Goal: Check status: Check status

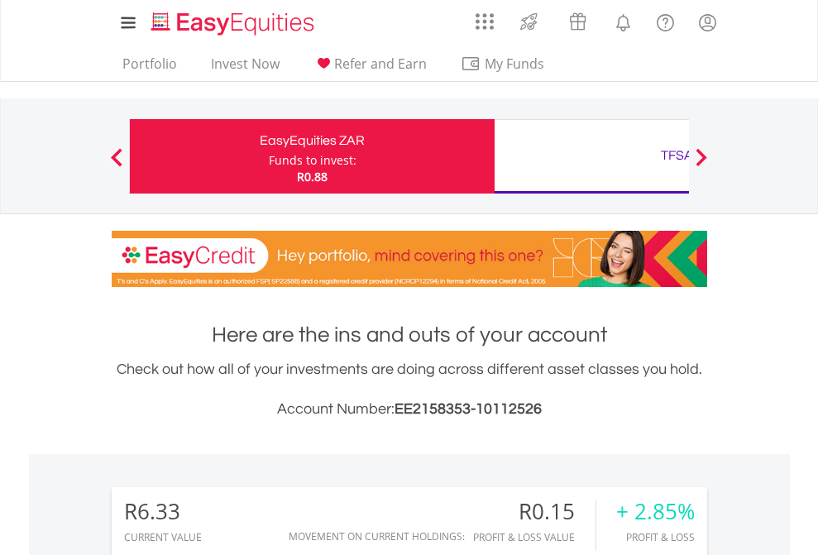
scroll to position [159, 260]
click at [269, 156] on div "Funds to invest:" at bounding box center [313, 160] width 88 height 17
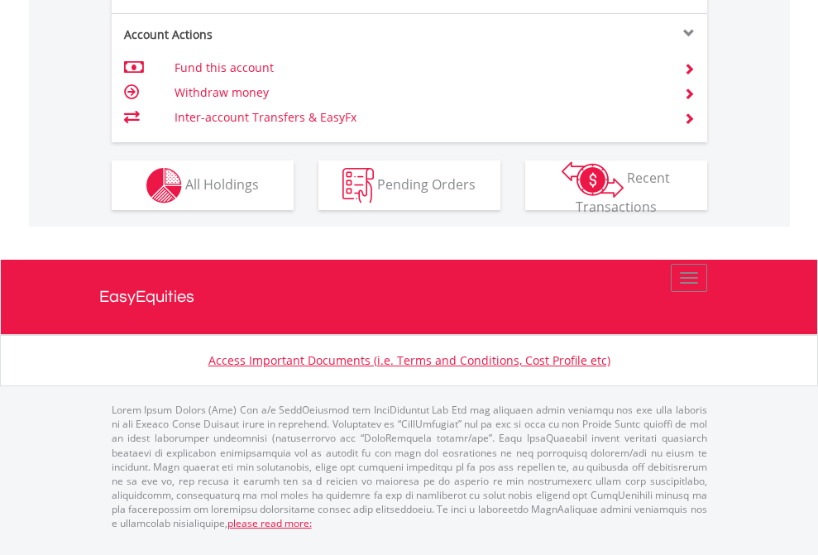
scroll to position [1553, 0]
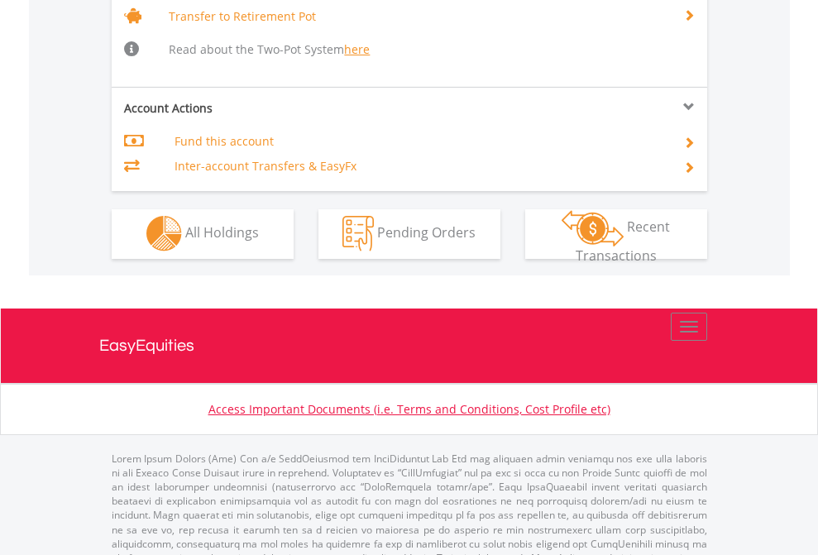
scroll to position [1644, 0]
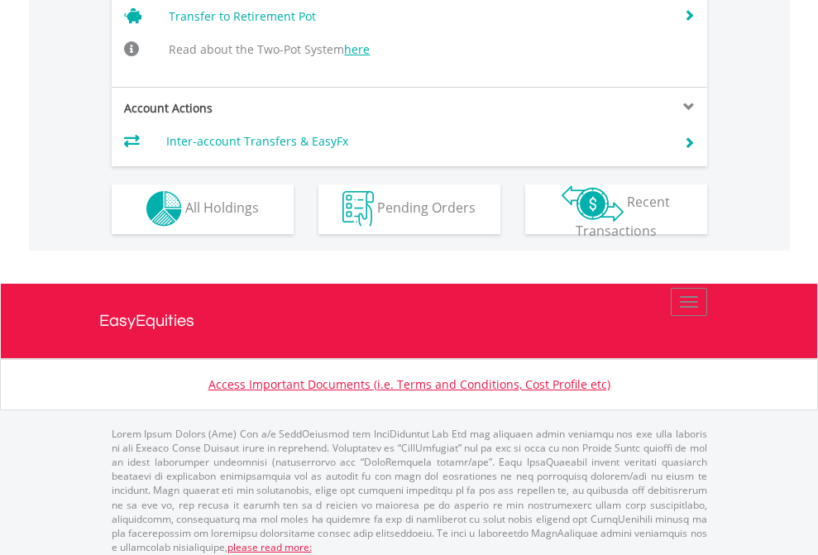
scroll to position [1619, 0]
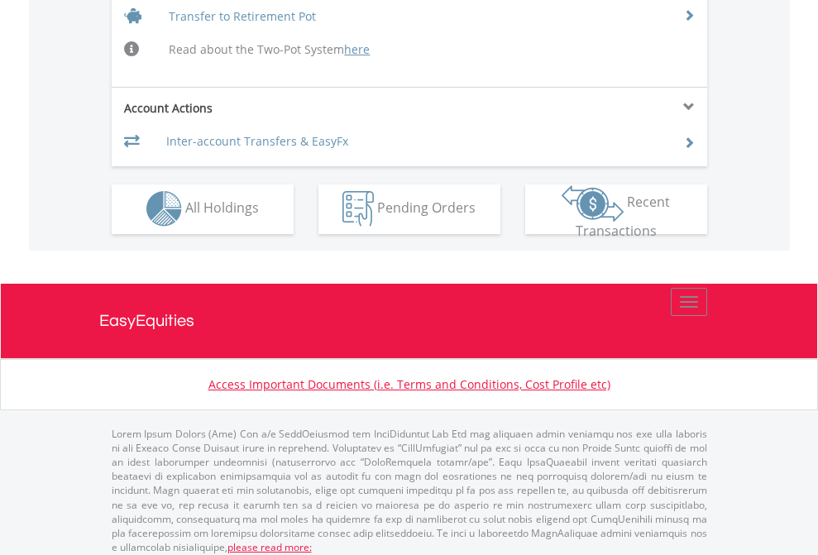
scroll to position [1619, 0]
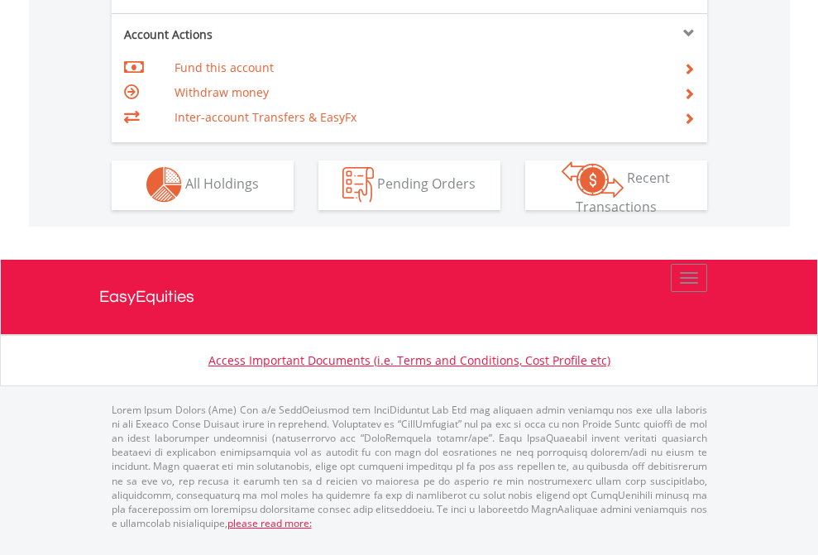
scroll to position [1547, 0]
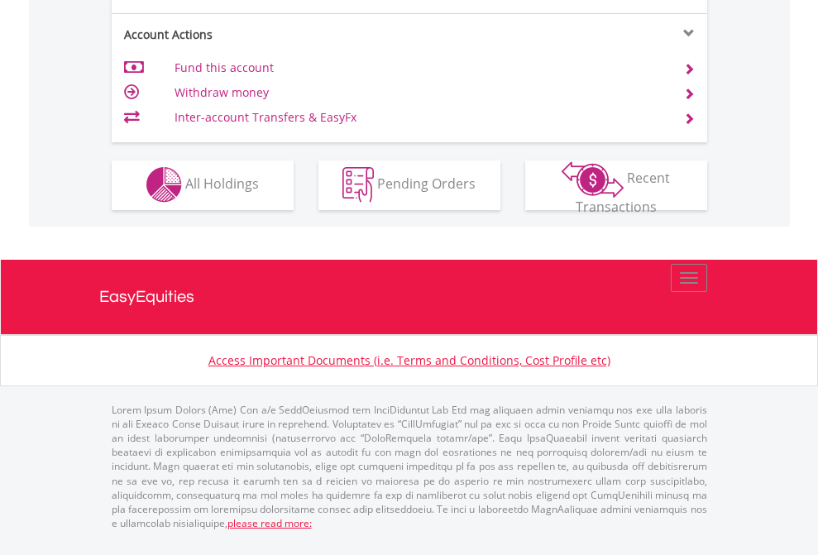
scroll to position [1547, 0]
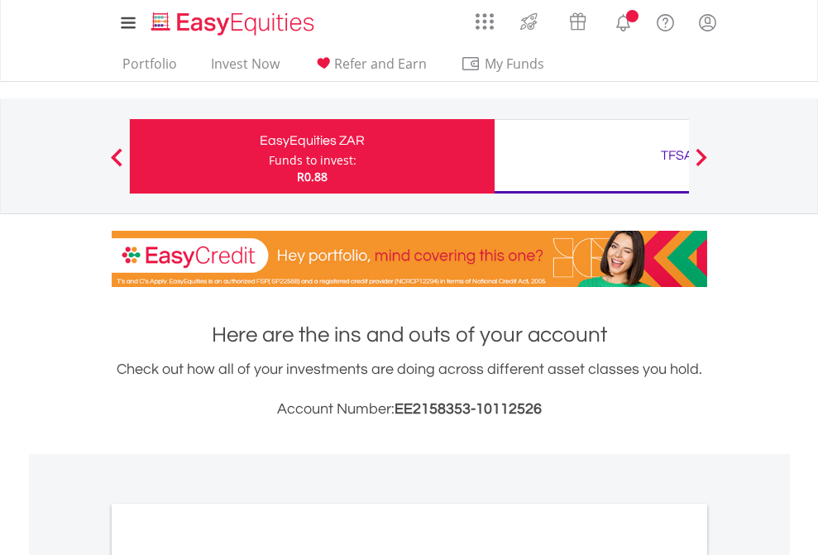
scroll to position [994, 0]
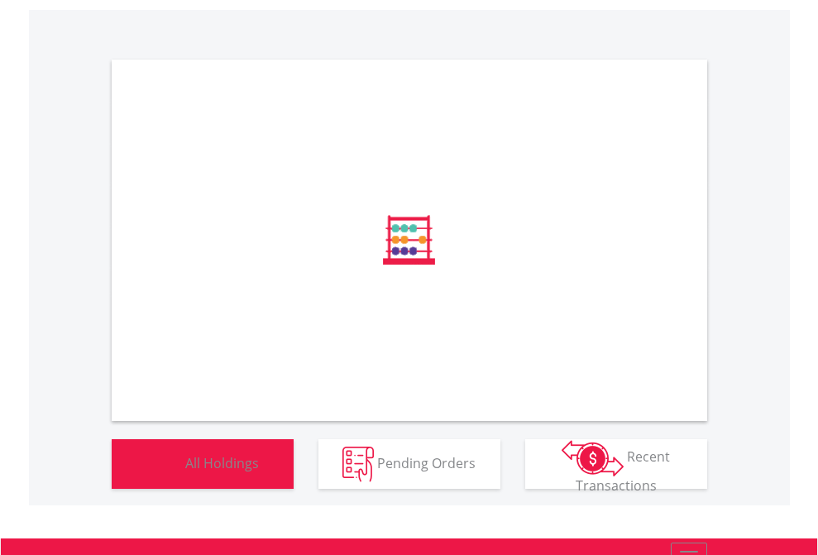
click at [185, 471] on span "All Holdings" at bounding box center [222, 462] width 74 height 18
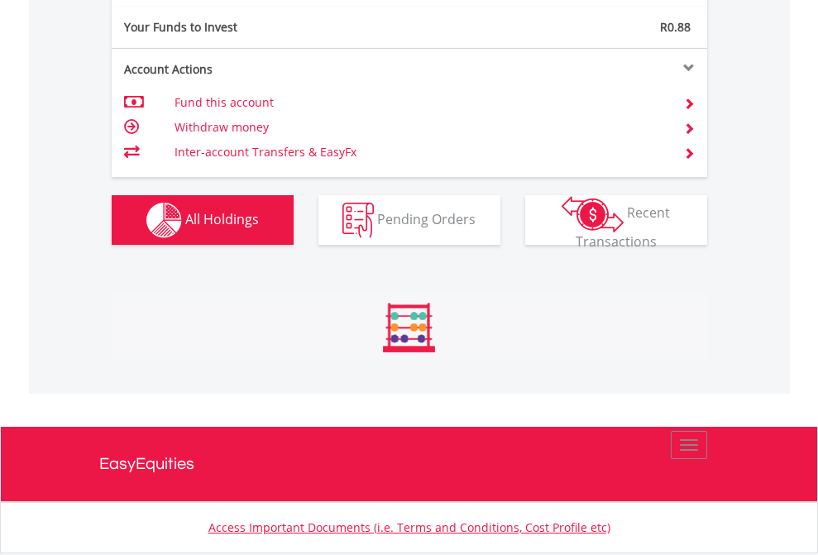
scroll to position [159, 260]
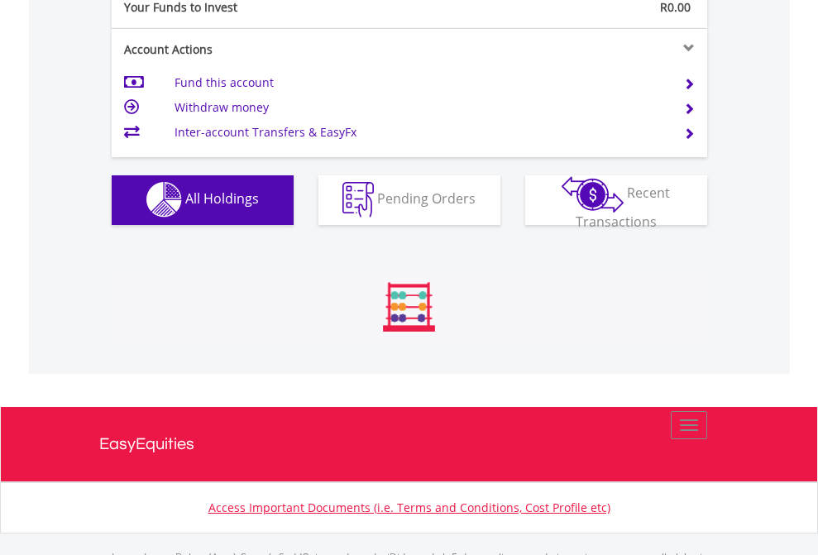
scroll to position [1638, 0]
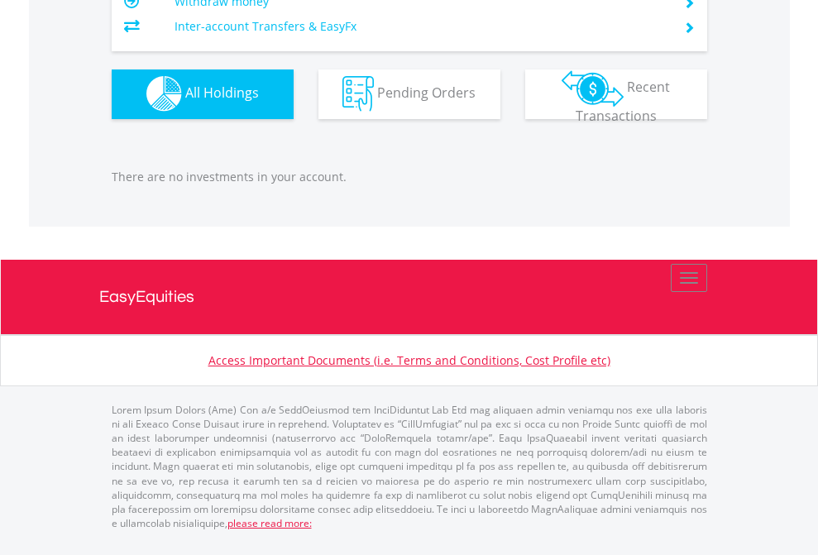
scroll to position [159, 260]
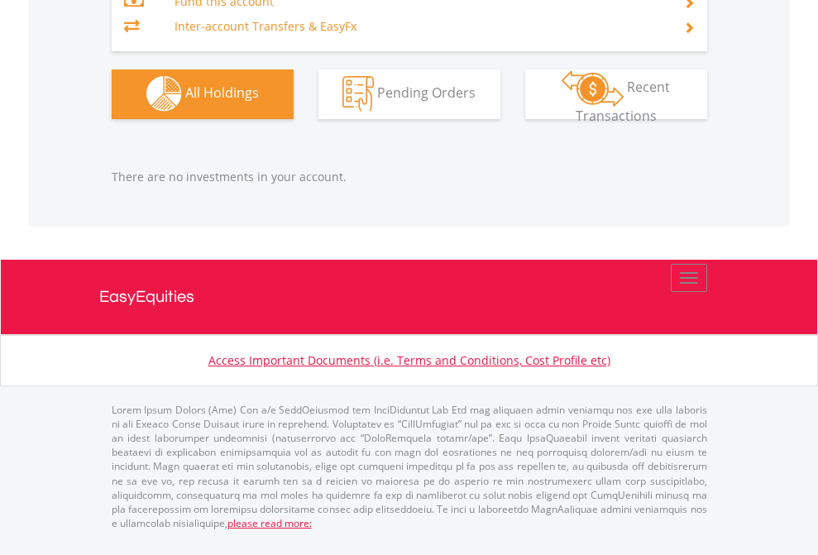
scroll to position [159, 260]
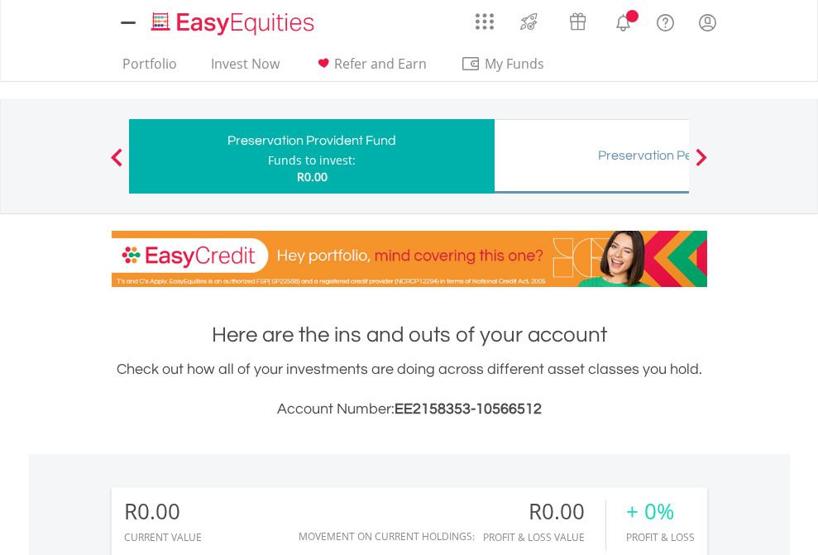
scroll to position [159, 260]
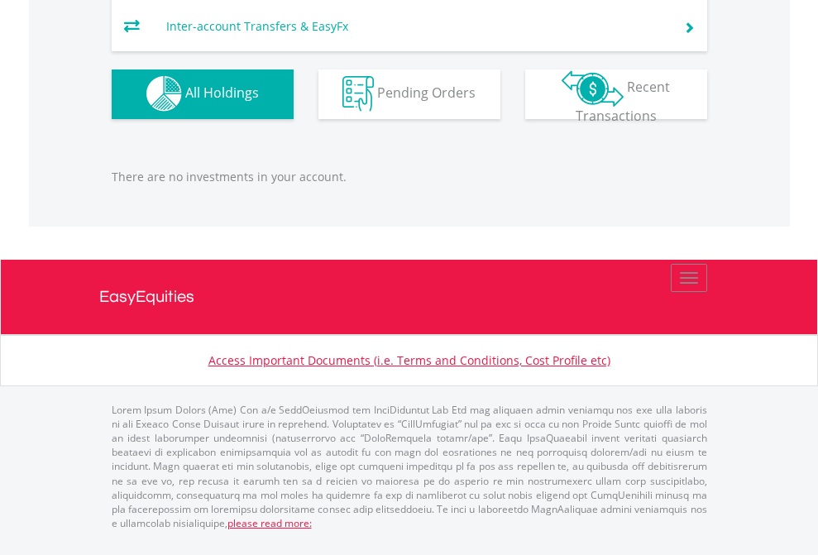
scroll to position [1710, 0]
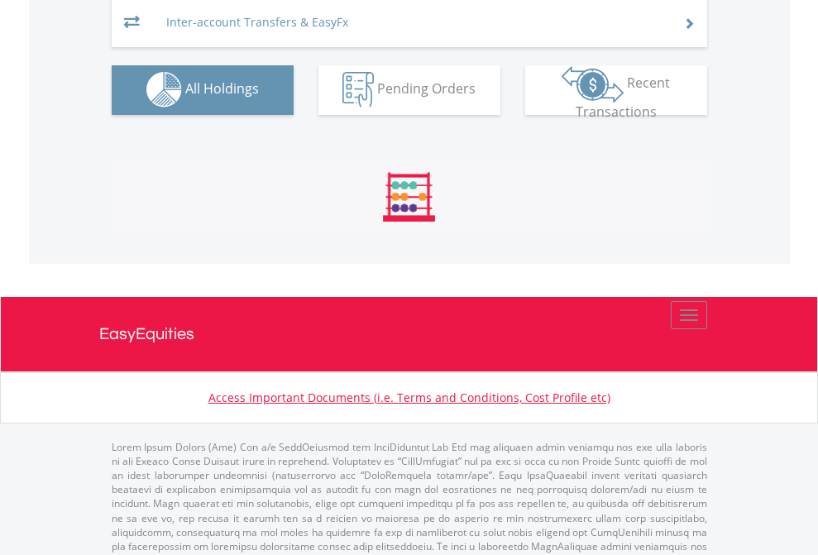
scroll to position [1710, 0]
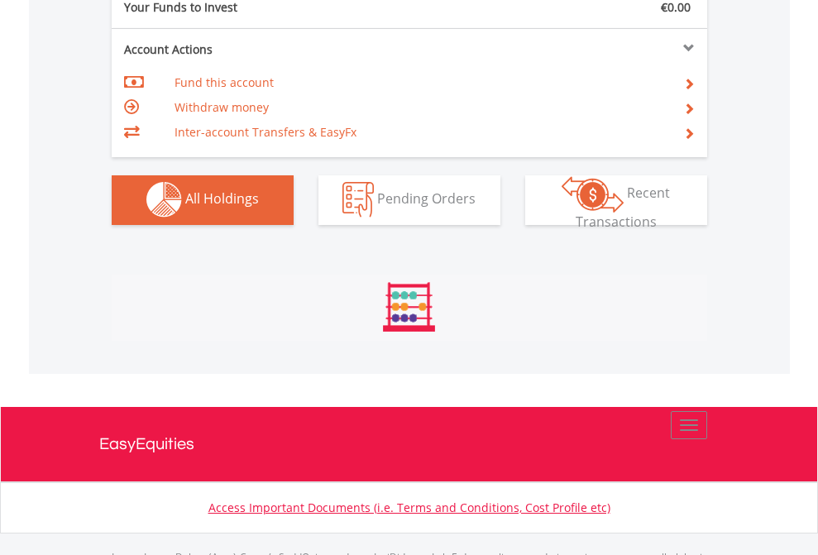
scroll to position [1638, 0]
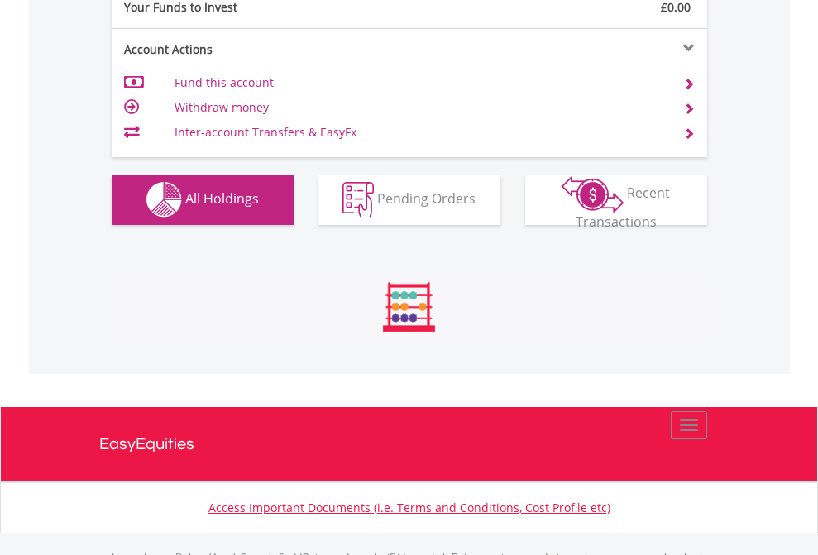
scroll to position [1638, 0]
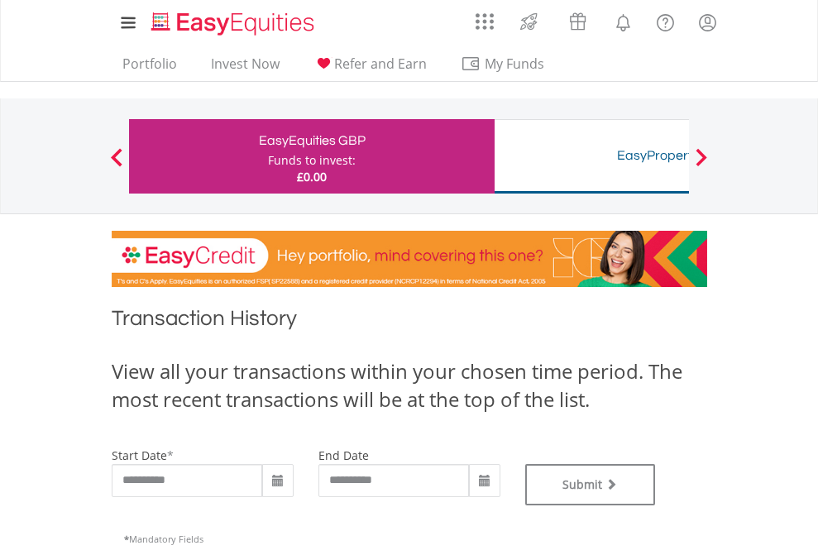
type input "**********"
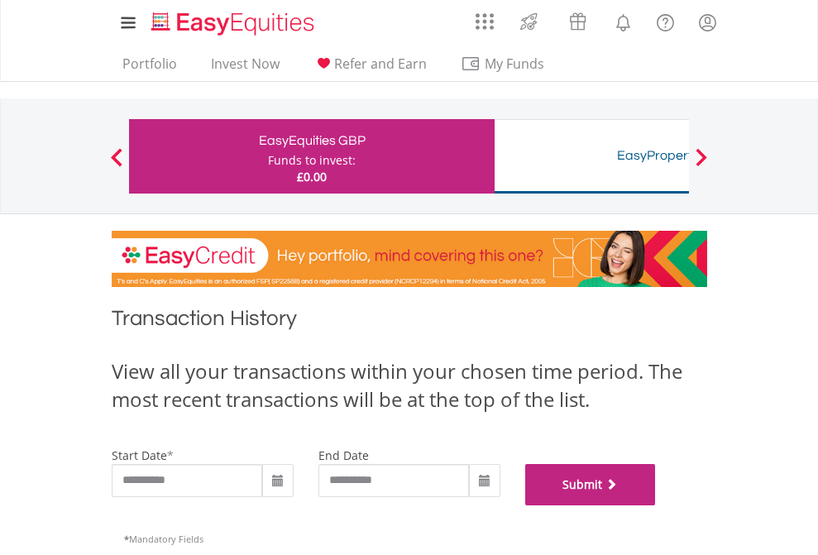
click at [656, 505] on button "Submit" at bounding box center [590, 484] width 131 height 41
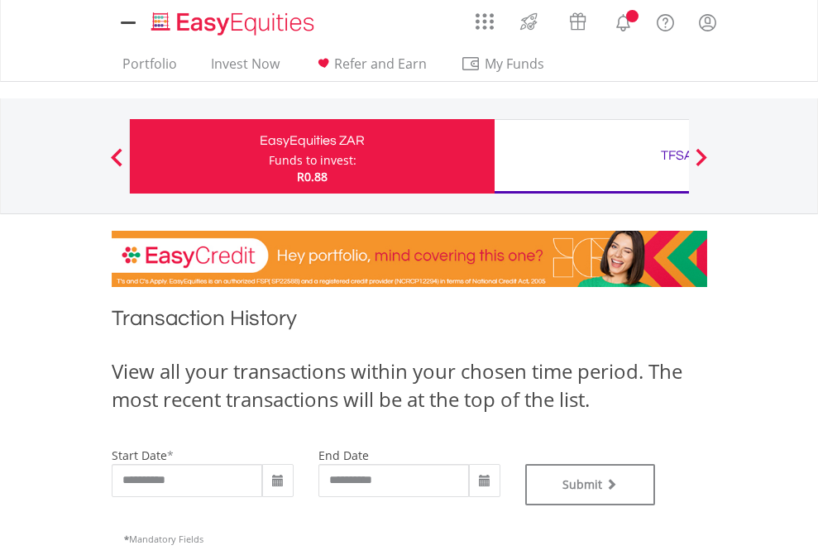
click at [591, 156] on div "TFSA" at bounding box center [677, 155] width 345 height 23
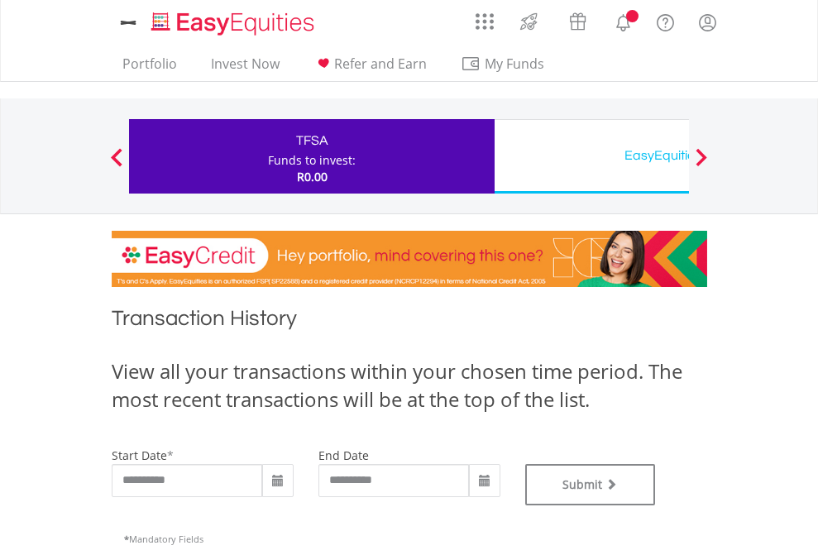
type input "**********"
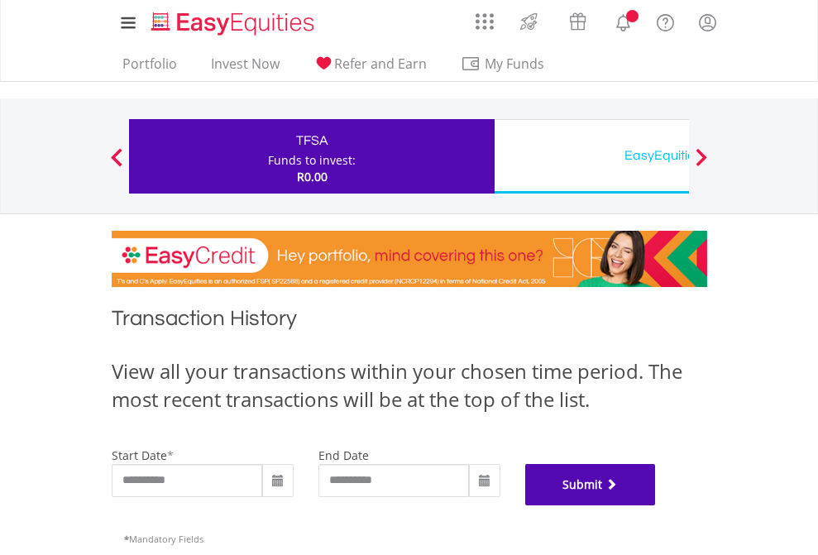
click at [656, 505] on button "Submit" at bounding box center [590, 484] width 131 height 41
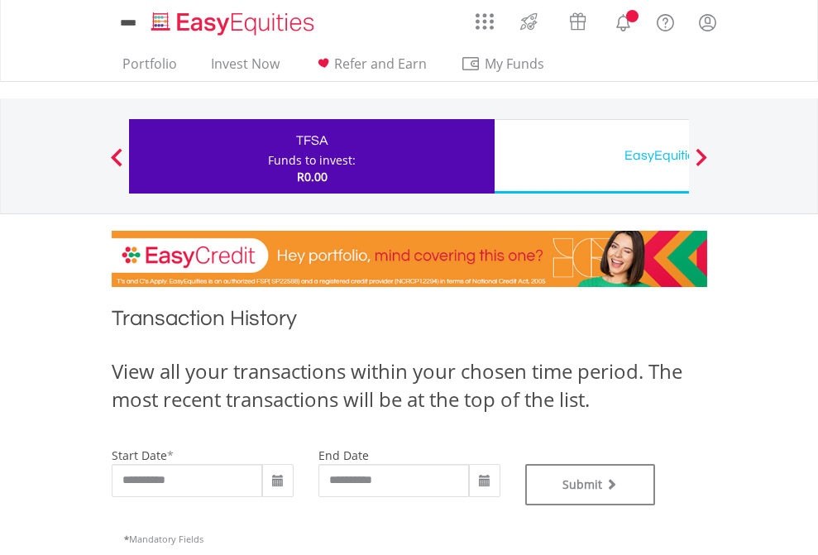
click at [591, 156] on div "EasyEquities USD" at bounding box center [677, 155] width 345 height 23
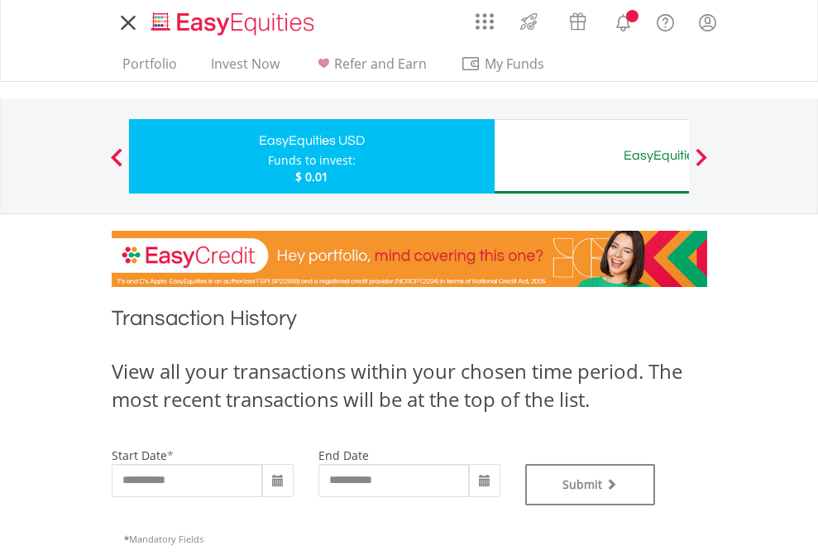
scroll to position [671, 0]
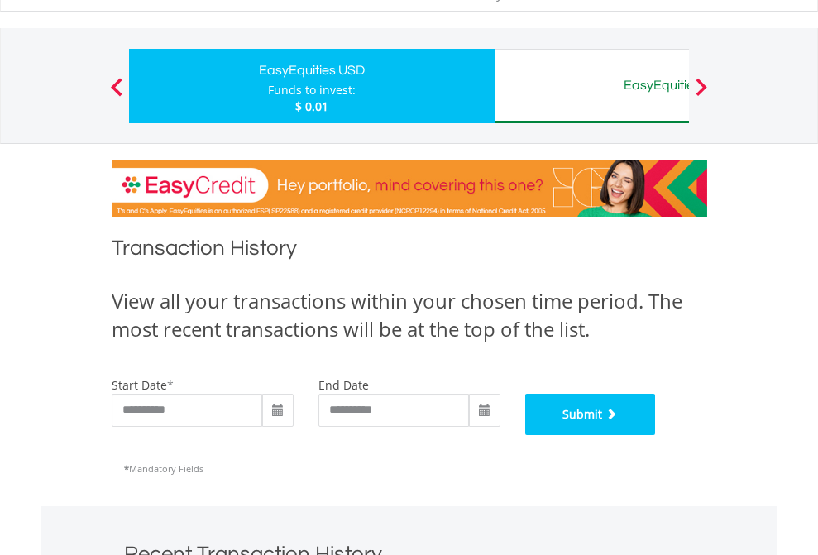
click at [656, 435] on button "Submit" at bounding box center [590, 414] width 131 height 41
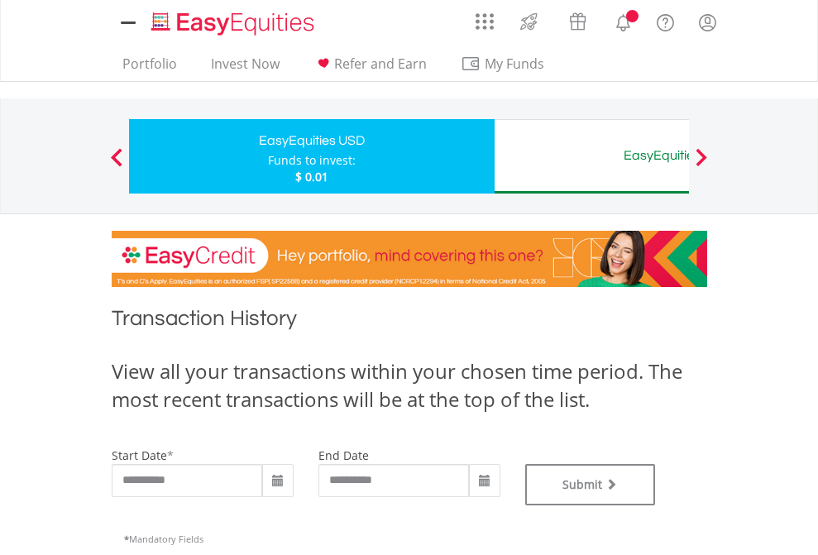
click at [591, 156] on div "EasyEquities AUD" at bounding box center [677, 155] width 345 height 23
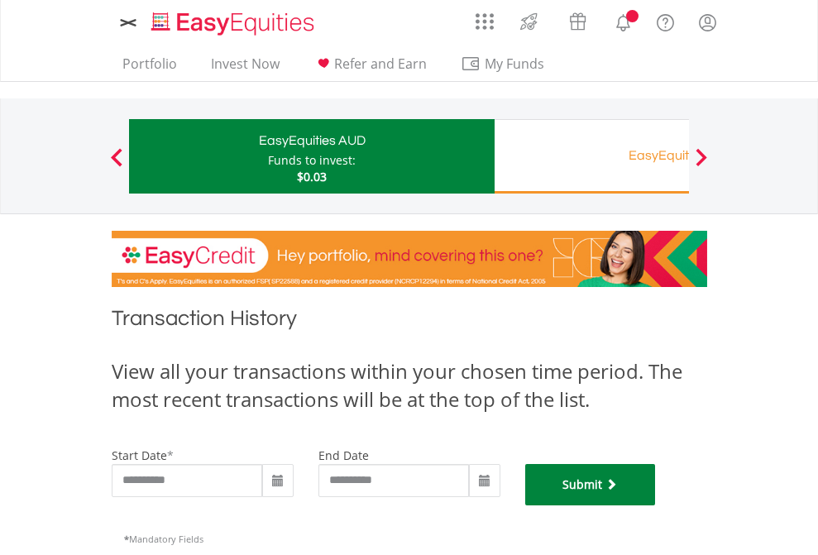
click at [656, 505] on button "Submit" at bounding box center [590, 484] width 131 height 41
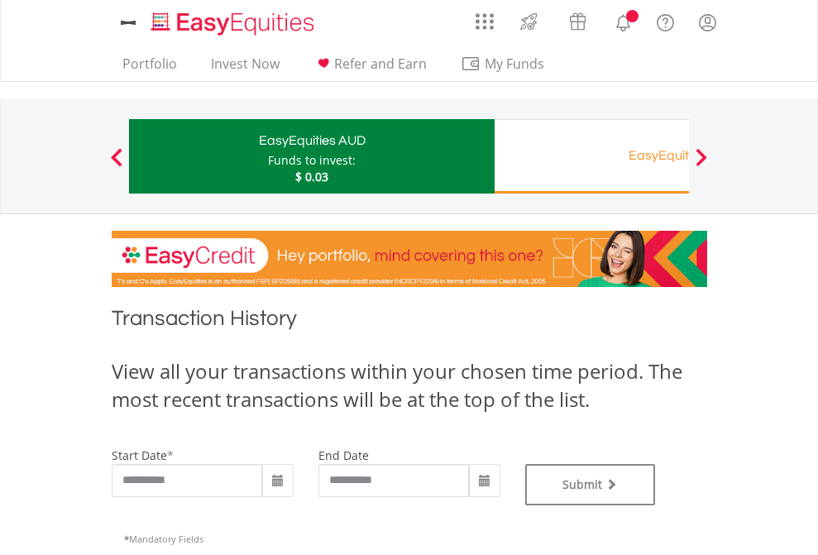
click at [591, 156] on div "EasyEquities RA" at bounding box center [677, 155] width 345 height 23
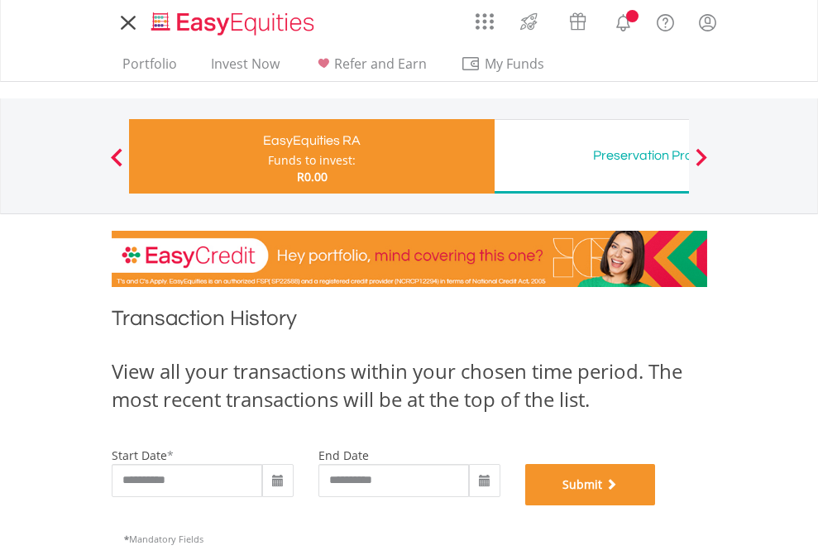
click at [656, 505] on button "Submit" at bounding box center [590, 484] width 131 height 41
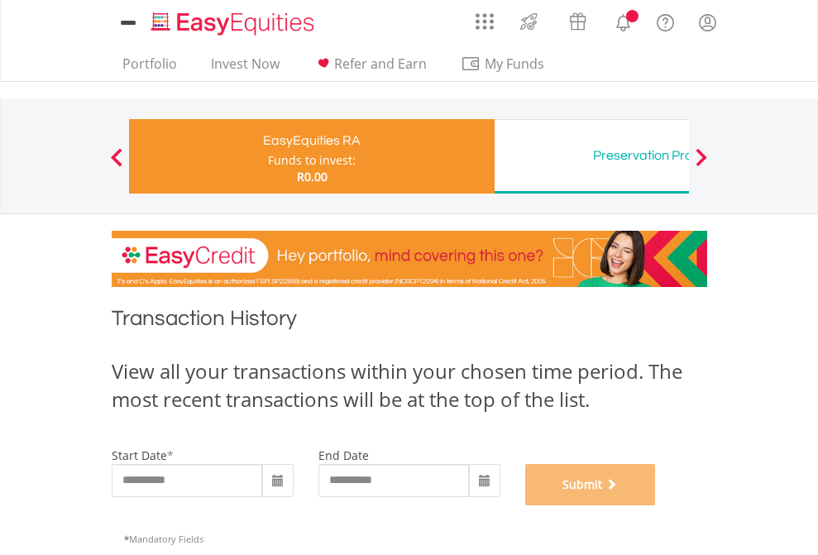
scroll to position [671, 0]
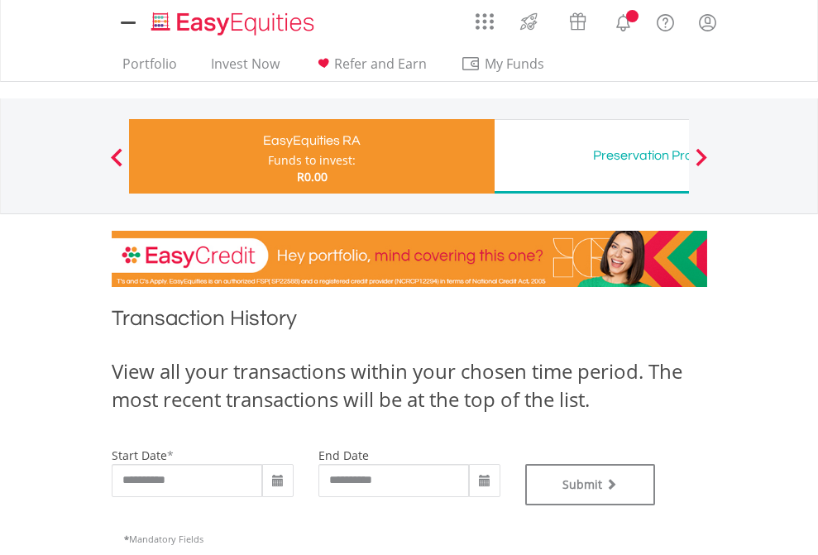
click at [591, 156] on div "Preservation Provident Fund" at bounding box center [677, 155] width 345 height 23
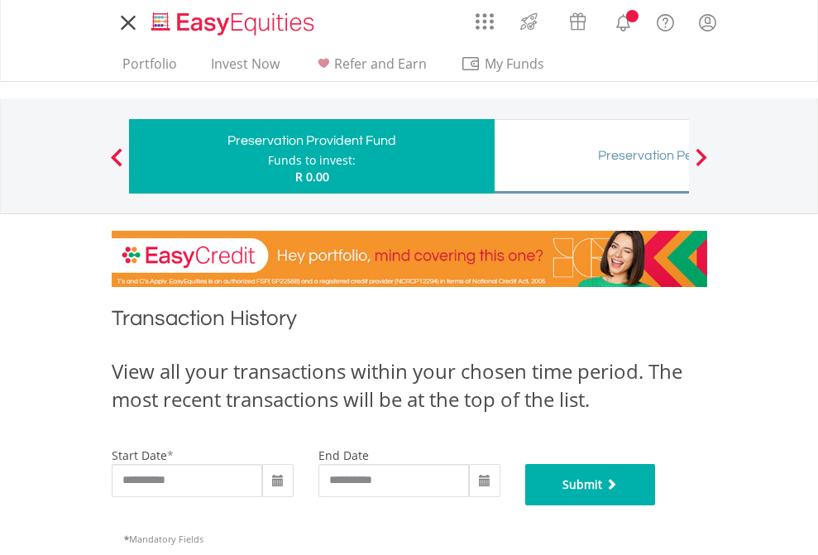
click at [656, 505] on button "Submit" at bounding box center [590, 484] width 131 height 41
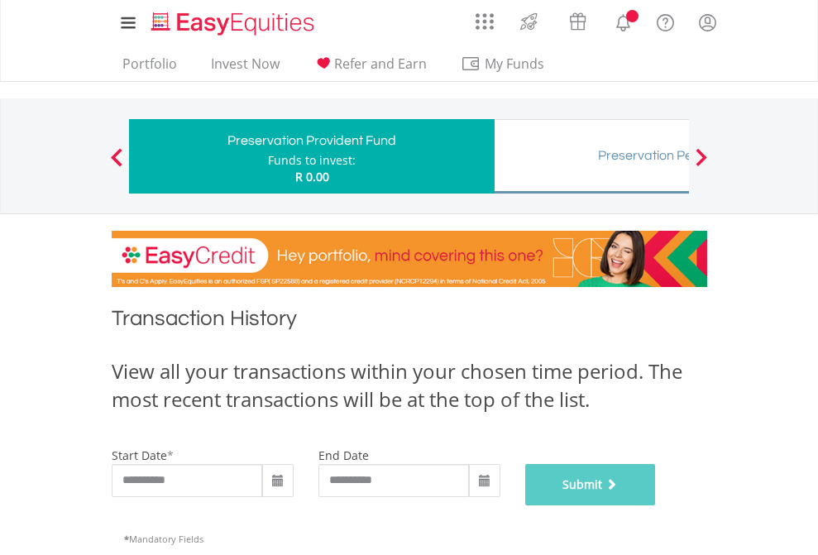
scroll to position [671, 0]
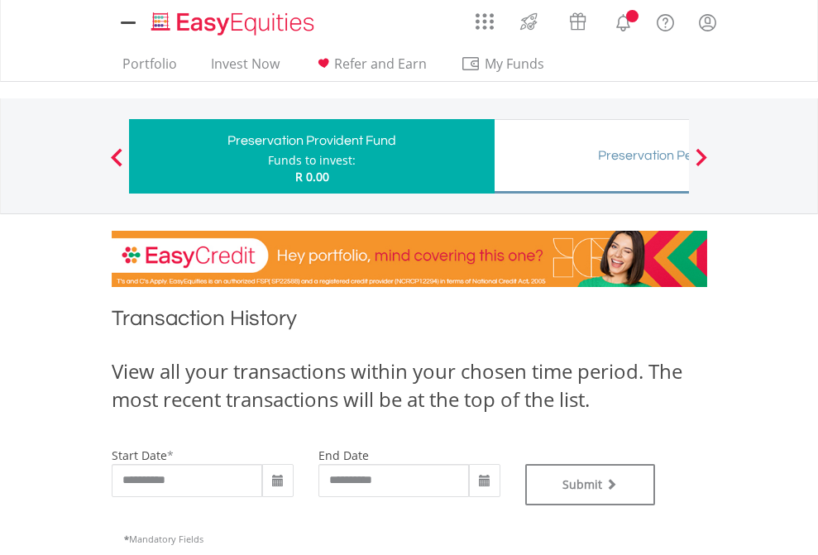
click at [591, 156] on div "Preservation Pension Fund" at bounding box center [677, 155] width 345 height 23
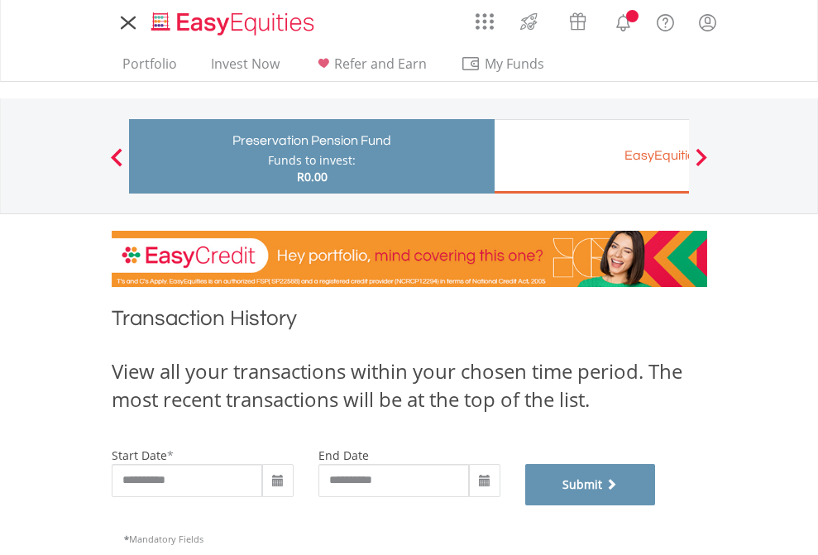
click at [656, 505] on button "Submit" at bounding box center [590, 484] width 131 height 41
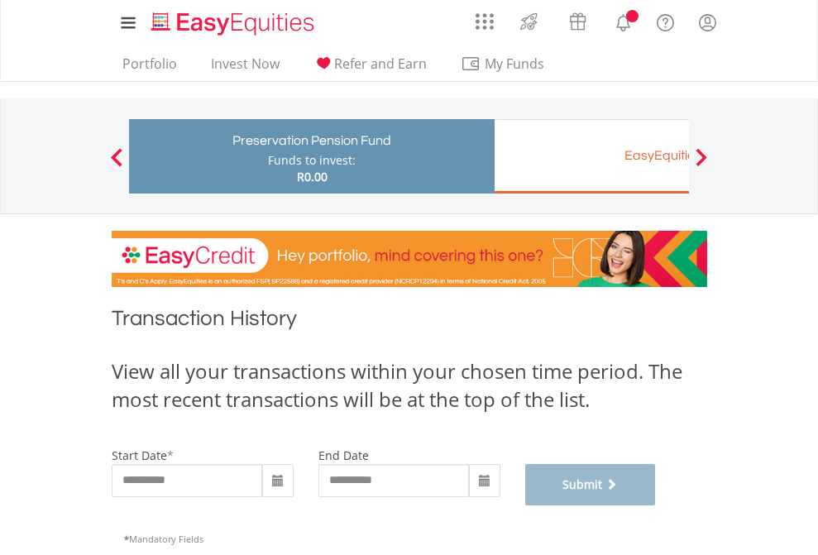
scroll to position [671, 0]
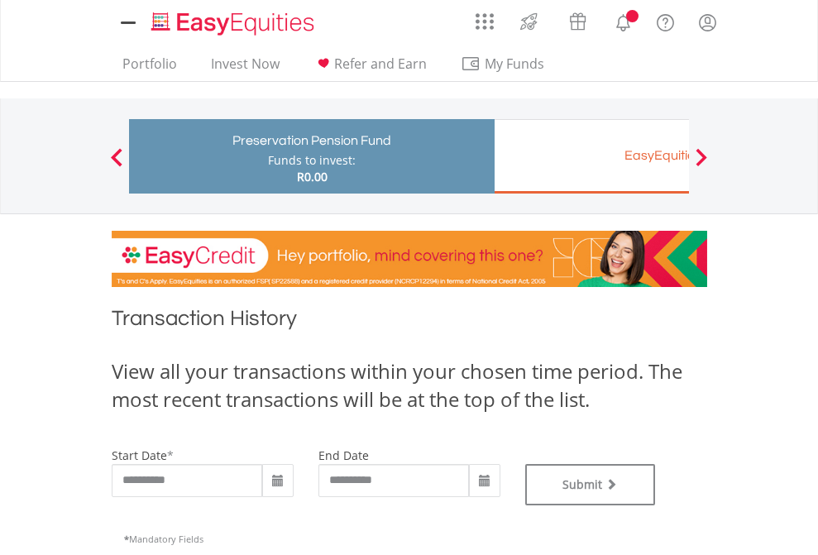
click at [591, 156] on div "EasyEquities EUR" at bounding box center [677, 155] width 345 height 23
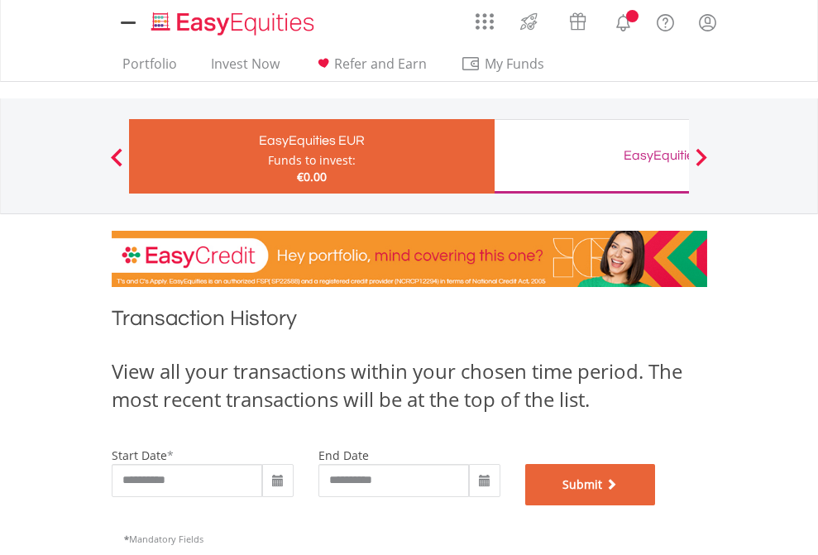
click at [656, 505] on button "Submit" at bounding box center [590, 484] width 131 height 41
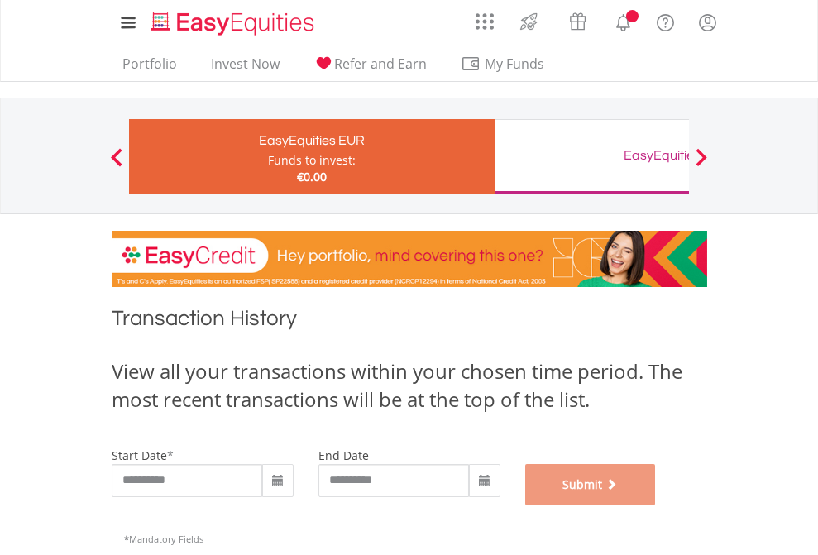
scroll to position [671, 0]
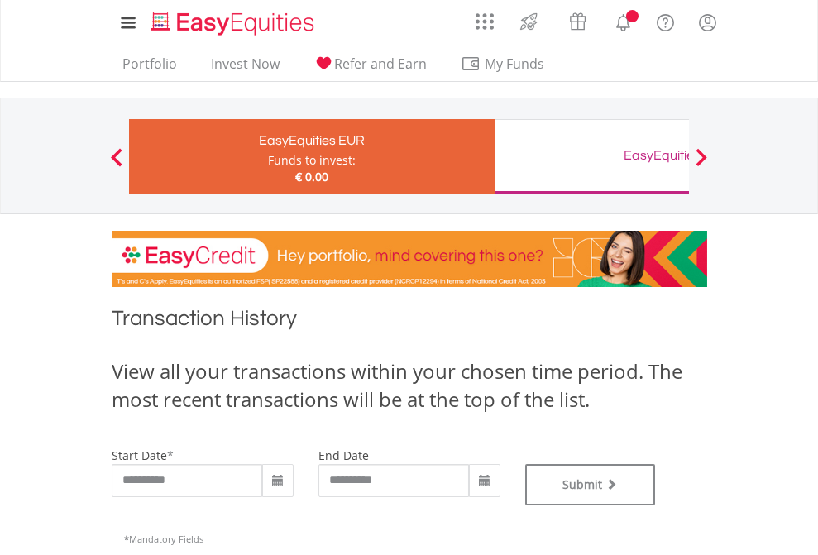
click at [591, 156] on div "EasyEquities GBP" at bounding box center [677, 155] width 345 height 23
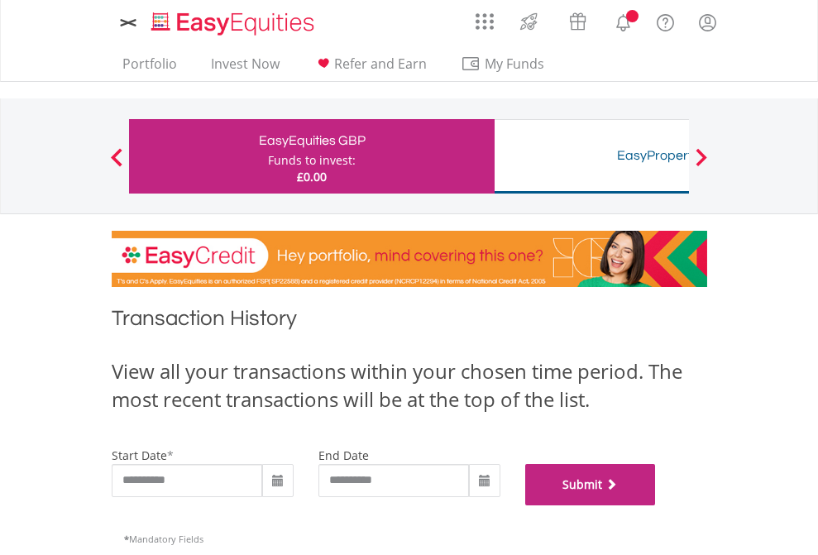
click at [656, 505] on button "Submit" at bounding box center [590, 484] width 131 height 41
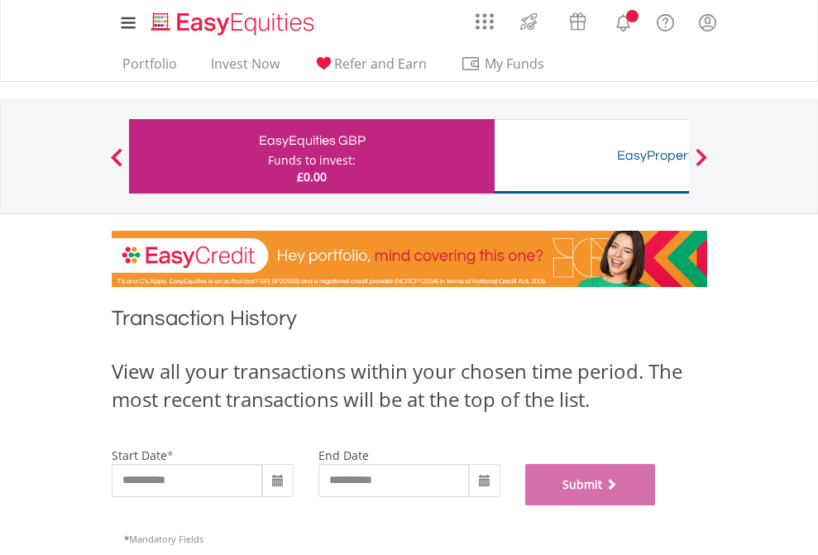
scroll to position [671, 0]
